Goal: Information Seeking & Learning: Learn about a topic

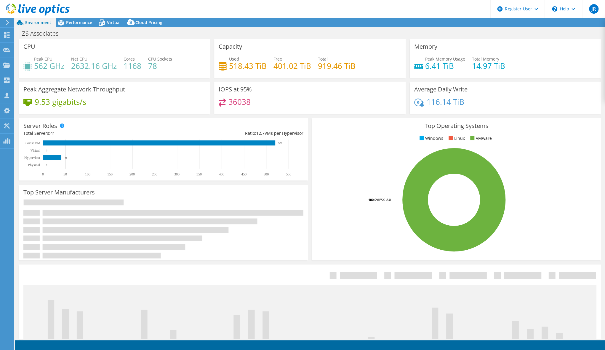
select select "USD"
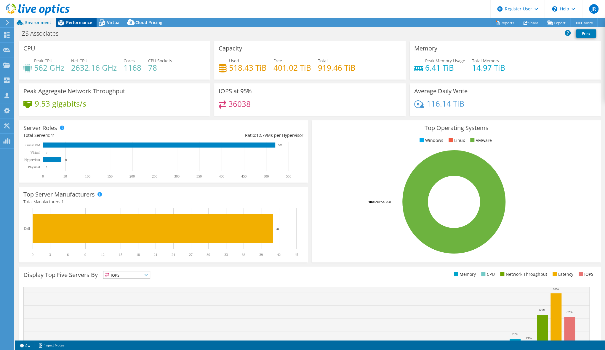
click at [88, 19] on div "Performance" at bounding box center [76, 22] width 41 height 9
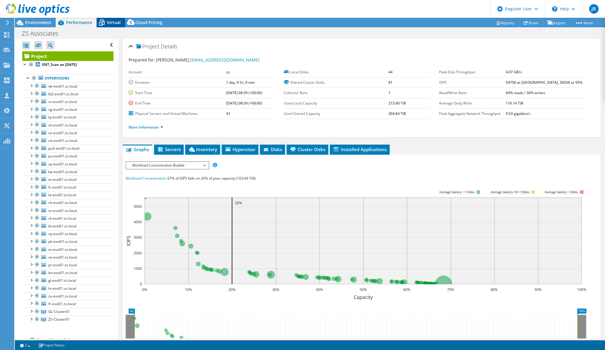
click at [109, 20] on span "Virtual" at bounding box center [114, 23] width 14 height 6
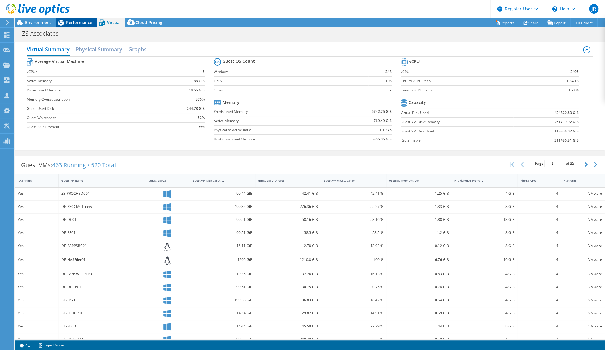
click at [83, 26] on div "Performance" at bounding box center [76, 22] width 41 height 9
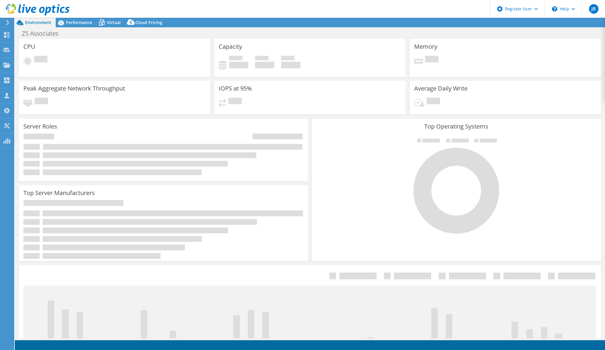
select select "USD"
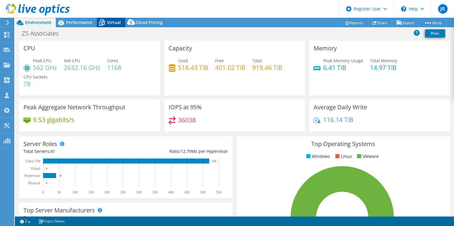
click at [113, 24] on span "Virtual" at bounding box center [114, 23] width 14 height 6
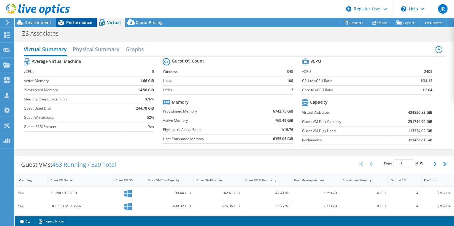
click at [71, 23] on span "Performance" at bounding box center [79, 23] width 26 height 6
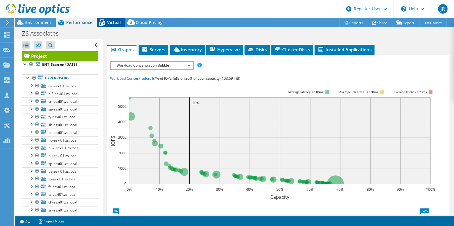
click at [109, 19] on div "Virtual" at bounding box center [111, 22] width 28 height 9
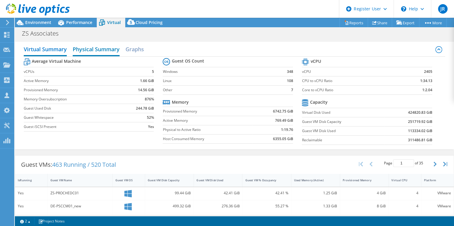
click at [103, 51] on h2 "Physical Summary" at bounding box center [96, 49] width 47 height 13
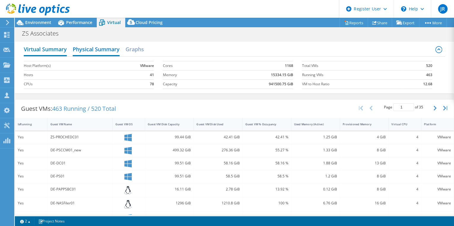
click at [30, 50] on h2 "Virtual Summary" at bounding box center [45, 49] width 43 height 13
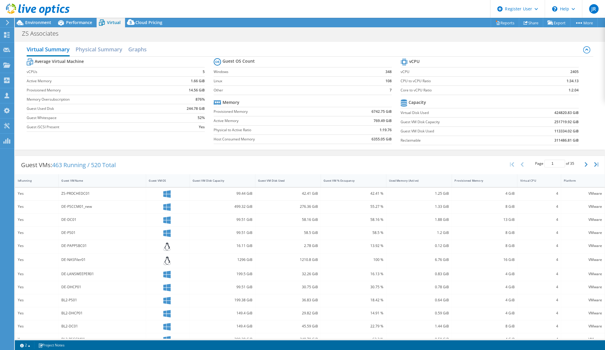
scroll to position [82, 0]
click at [38, 25] on span "Environment" at bounding box center [38, 23] width 26 height 6
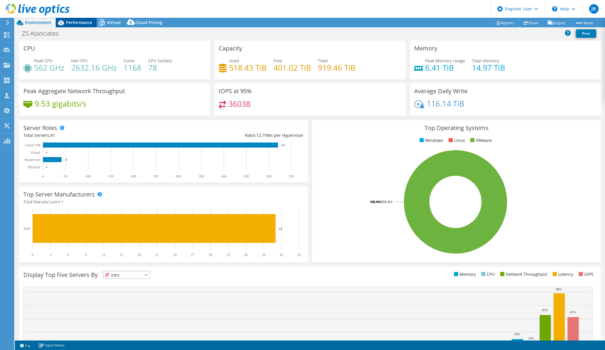
click at [77, 23] on span "Performance" at bounding box center [79, 23] width 26 height 6
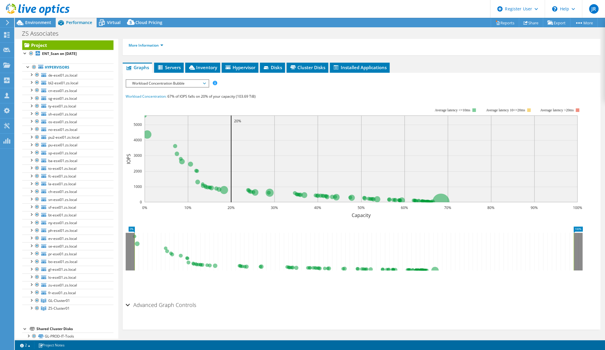
scroll to position [0, 0]
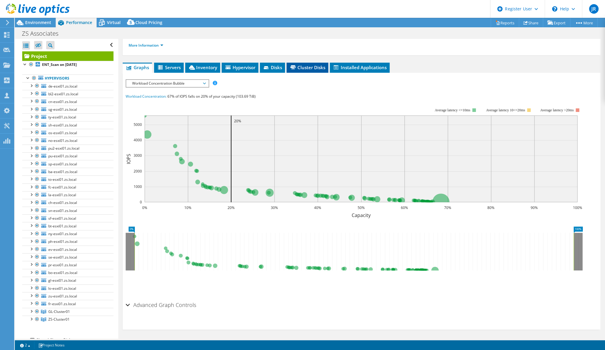
click at [324, 67] on span "Cluster Disks" at bounding box center [308, 67] width 36 height 6
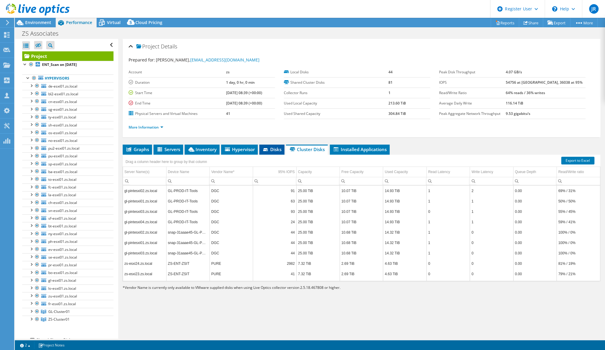
click at [273, 147] on span "Disks" at bounding box center [271, 149] width 19 height 6
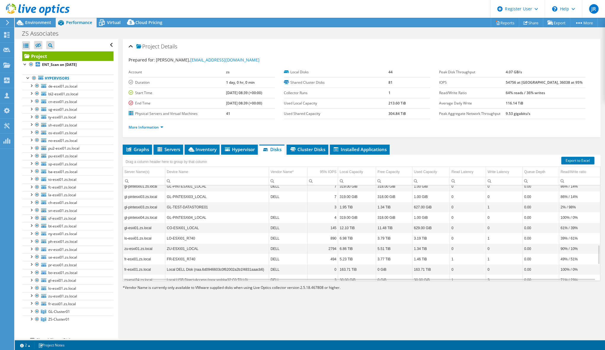
scroll to position [361, 0]
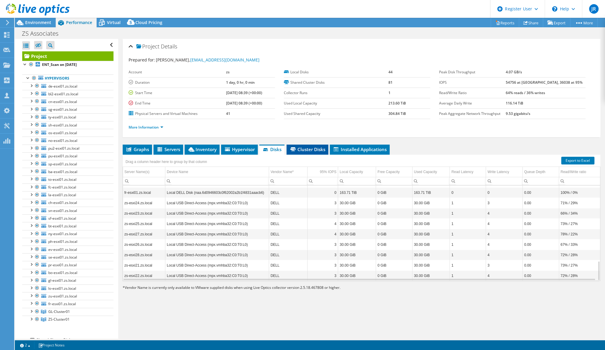
click at [301, 148] on span "Cluster Disks" at bounding box center [308, 149] width 36 height 6
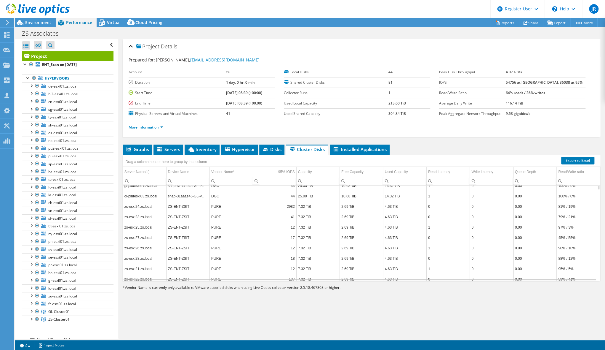
scroll to position [0, 0]
